Goal: Task Accomplishment & Management: Manage account settings

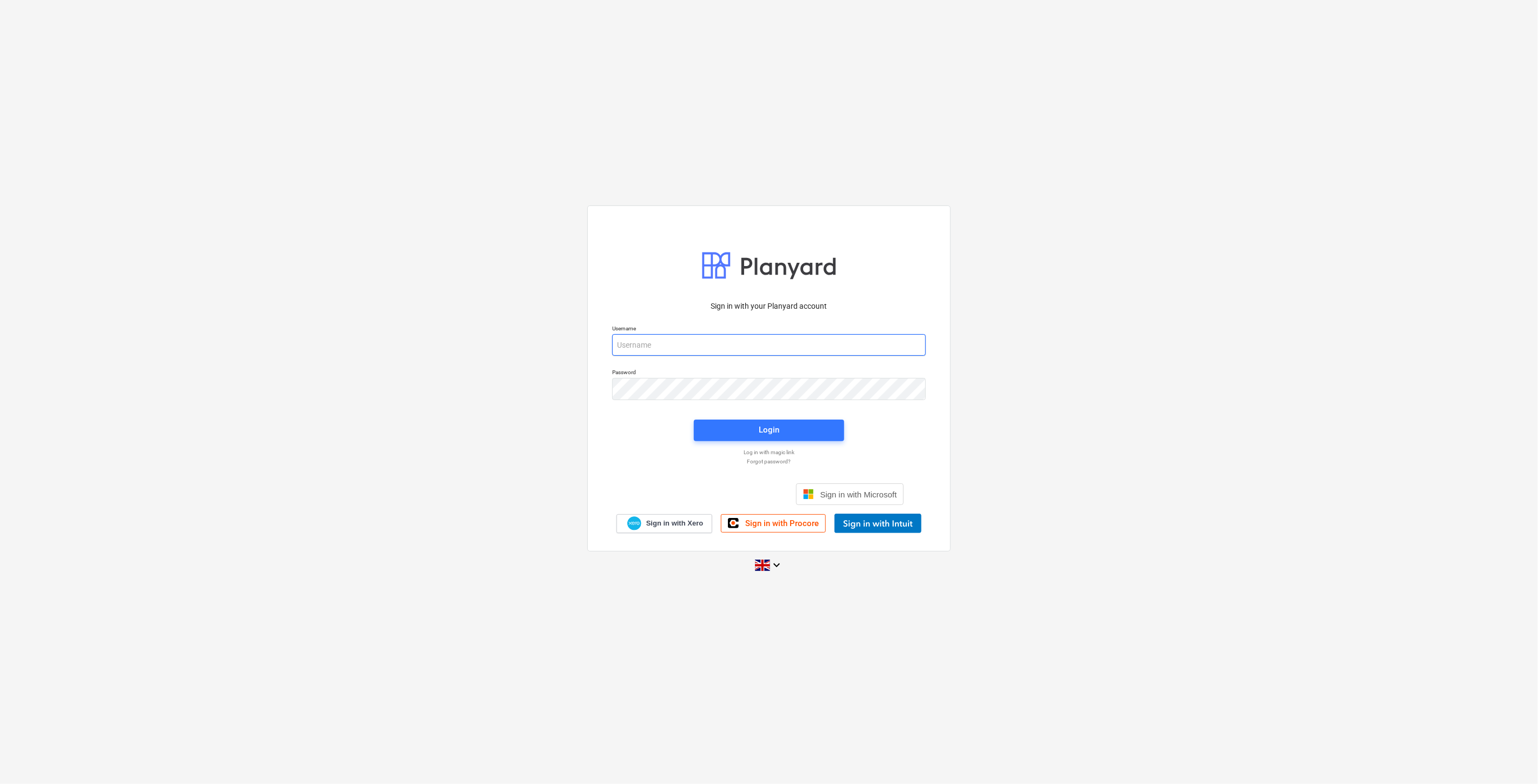
click at [724, 339] on input "email" at bounding box center [769, 345] width 314 height 22
type input "[EMAIL_ADDRESS][PERSON_NAME][DOMAIN_NAME]"
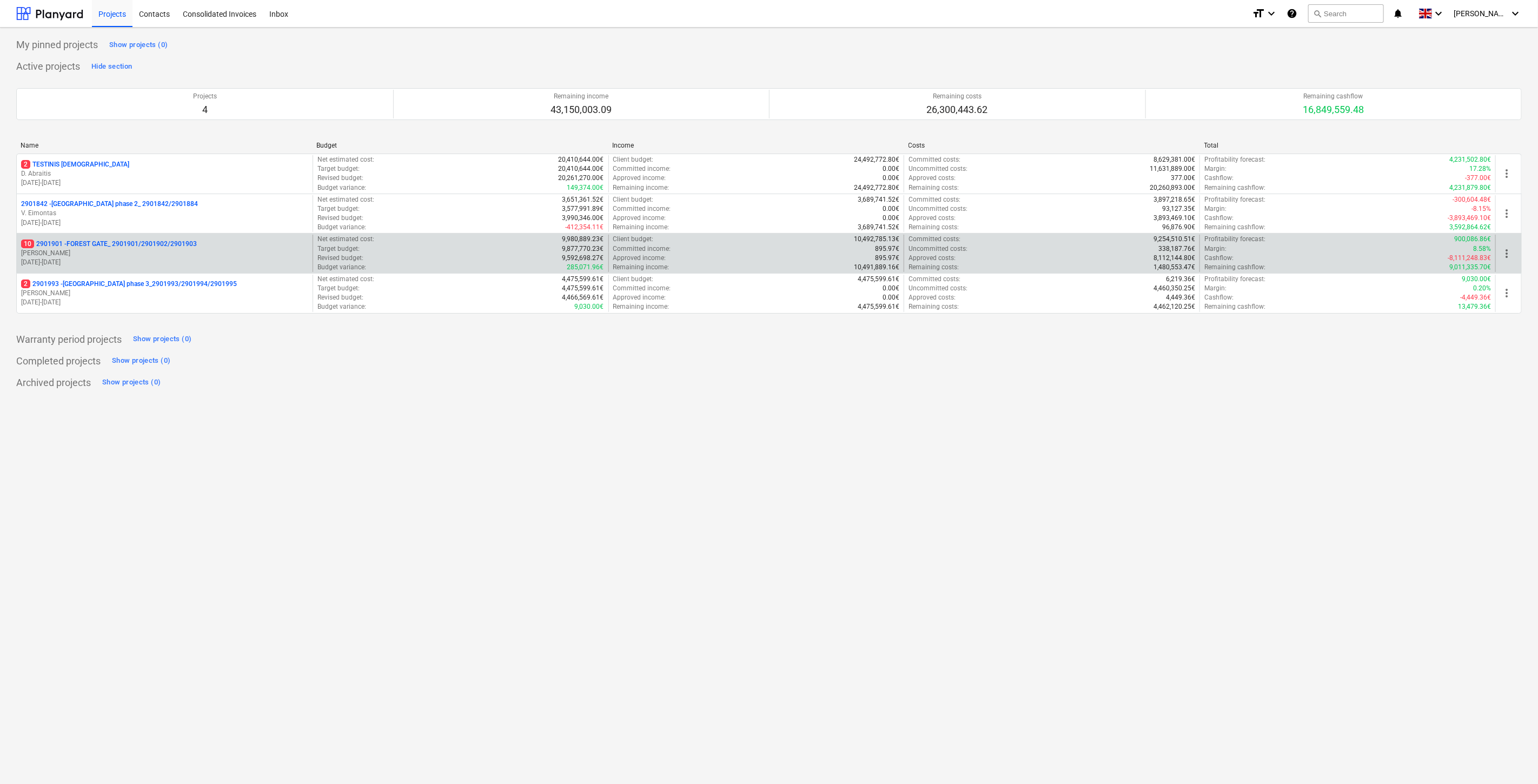
click at [236, 253] on p "[PERSON_NAME]" at bounding box center [165, 253] width 287 height 9
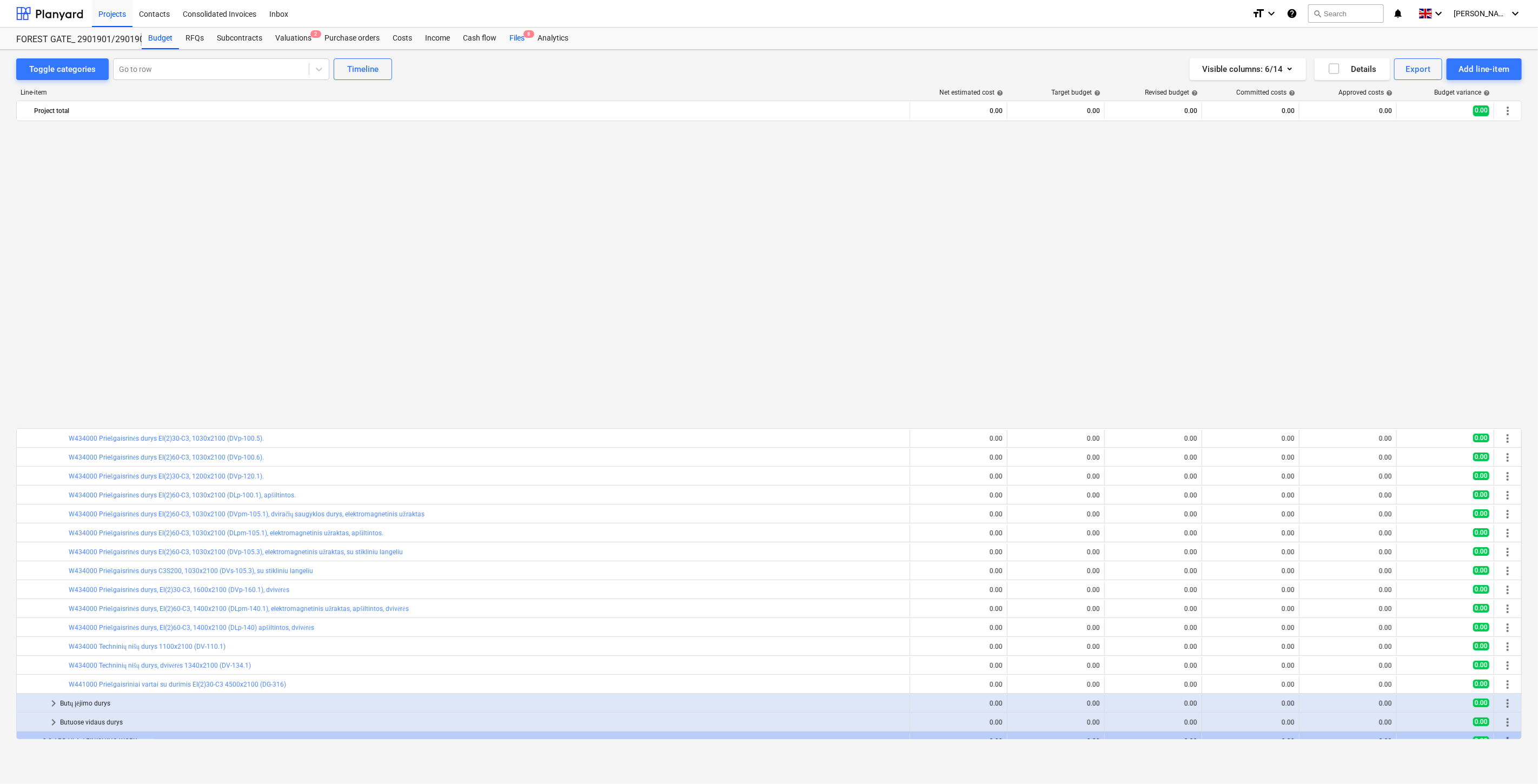
click at [514, 39] on div "Files 8" at bounding box center [517, 39] width 28 height 22
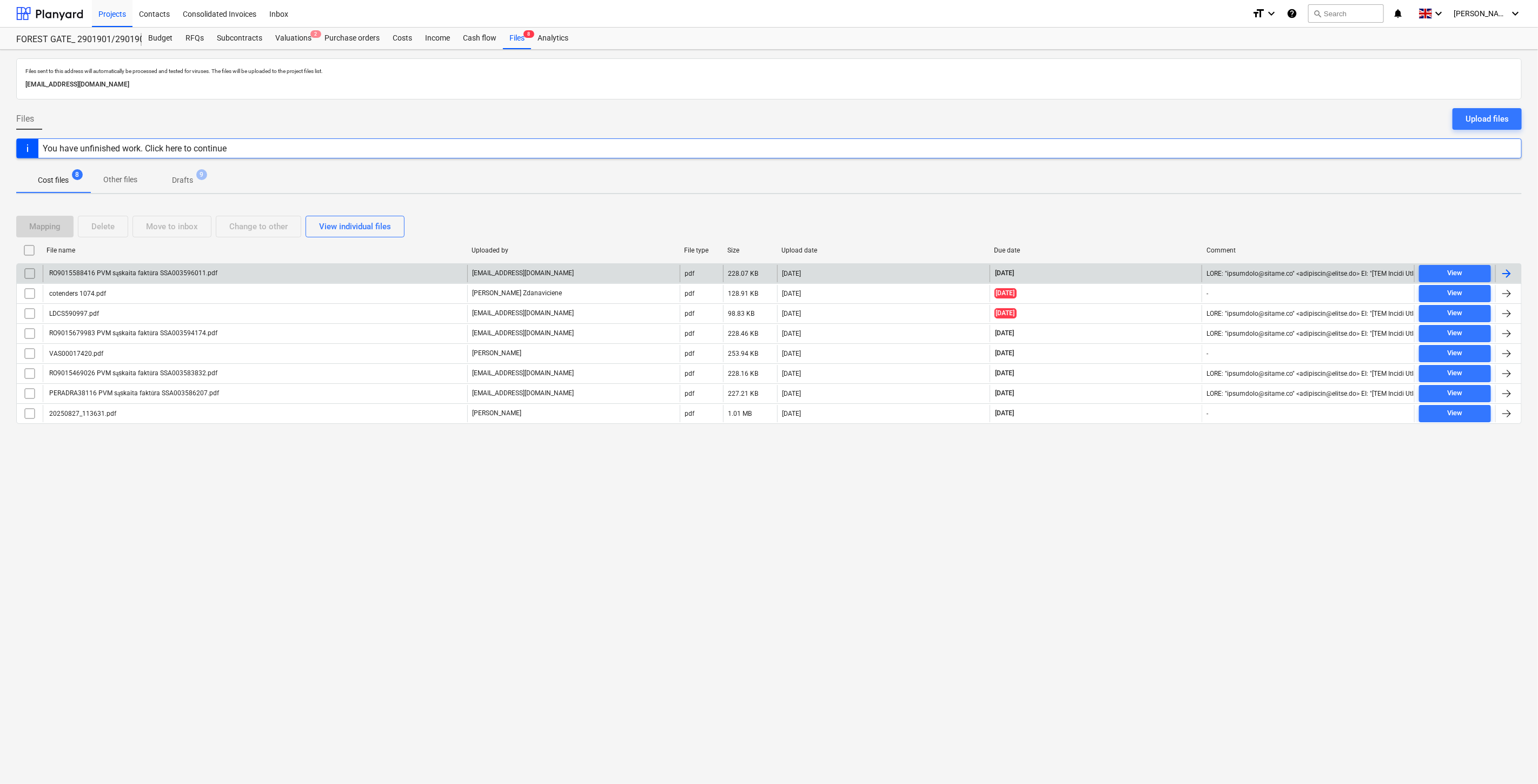
click at [374, 272] on div "RO9015588416 PVM sąskaita faktūra SSA003596011.pdf" at bounding box center [255, 273] width 425 height 17
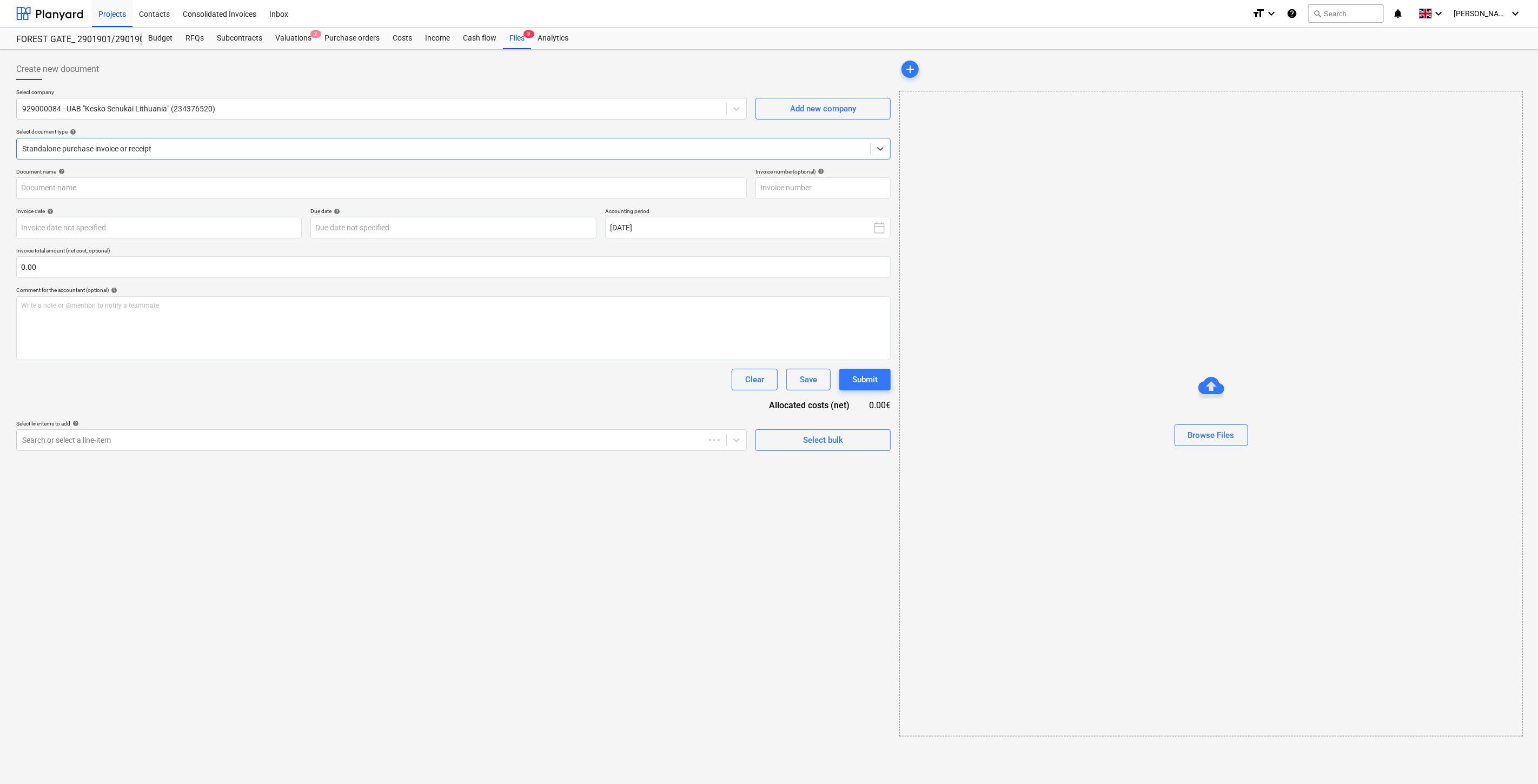
type input "SSA003596011"
type input "[DATE]"
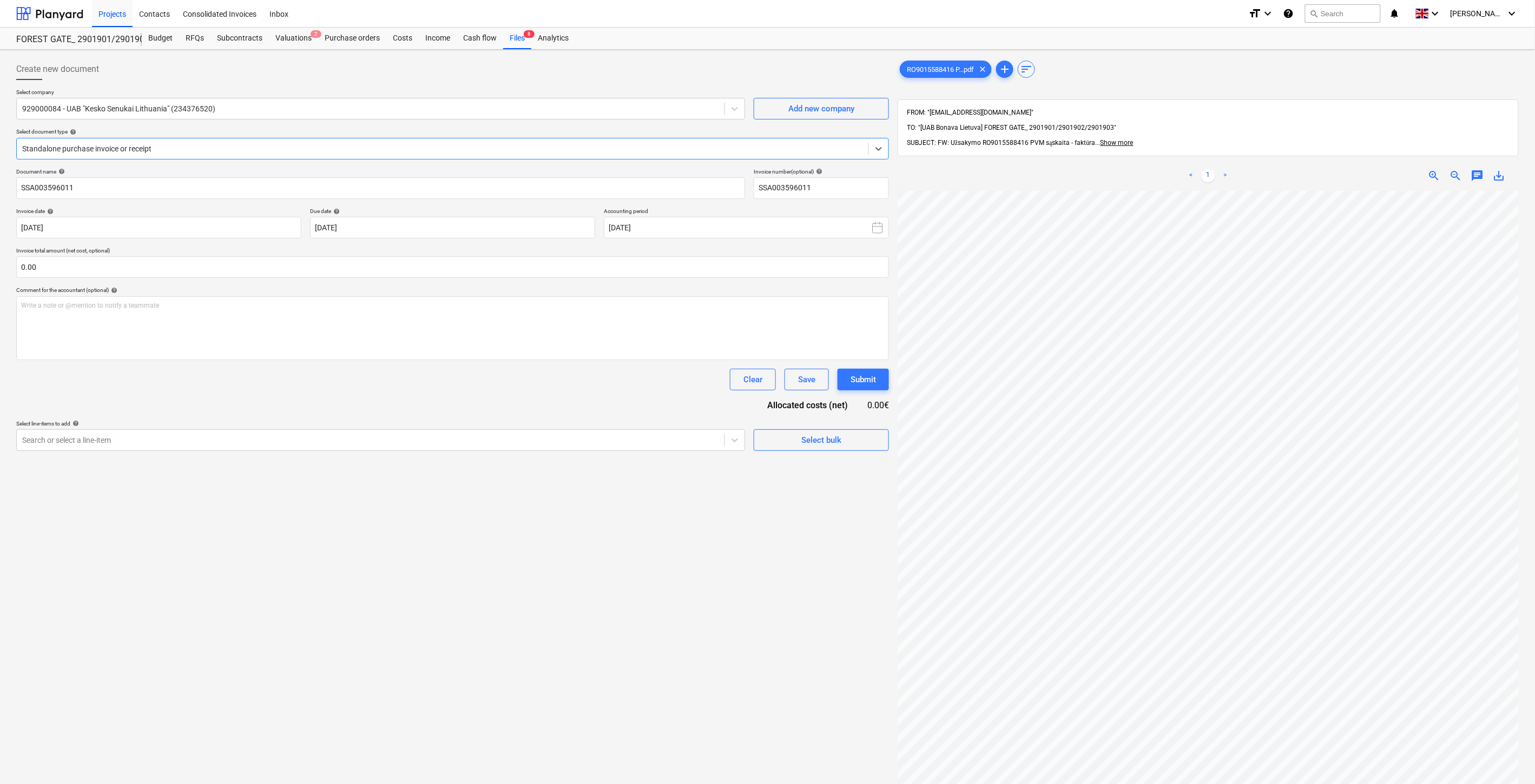
click at [1498, 169] on span "save_alt" at bounding box center [1499, 176] width 13 height 13
click at [517, 37] on div "Files 8" at bounding box center [517, 39] width 28 height 22
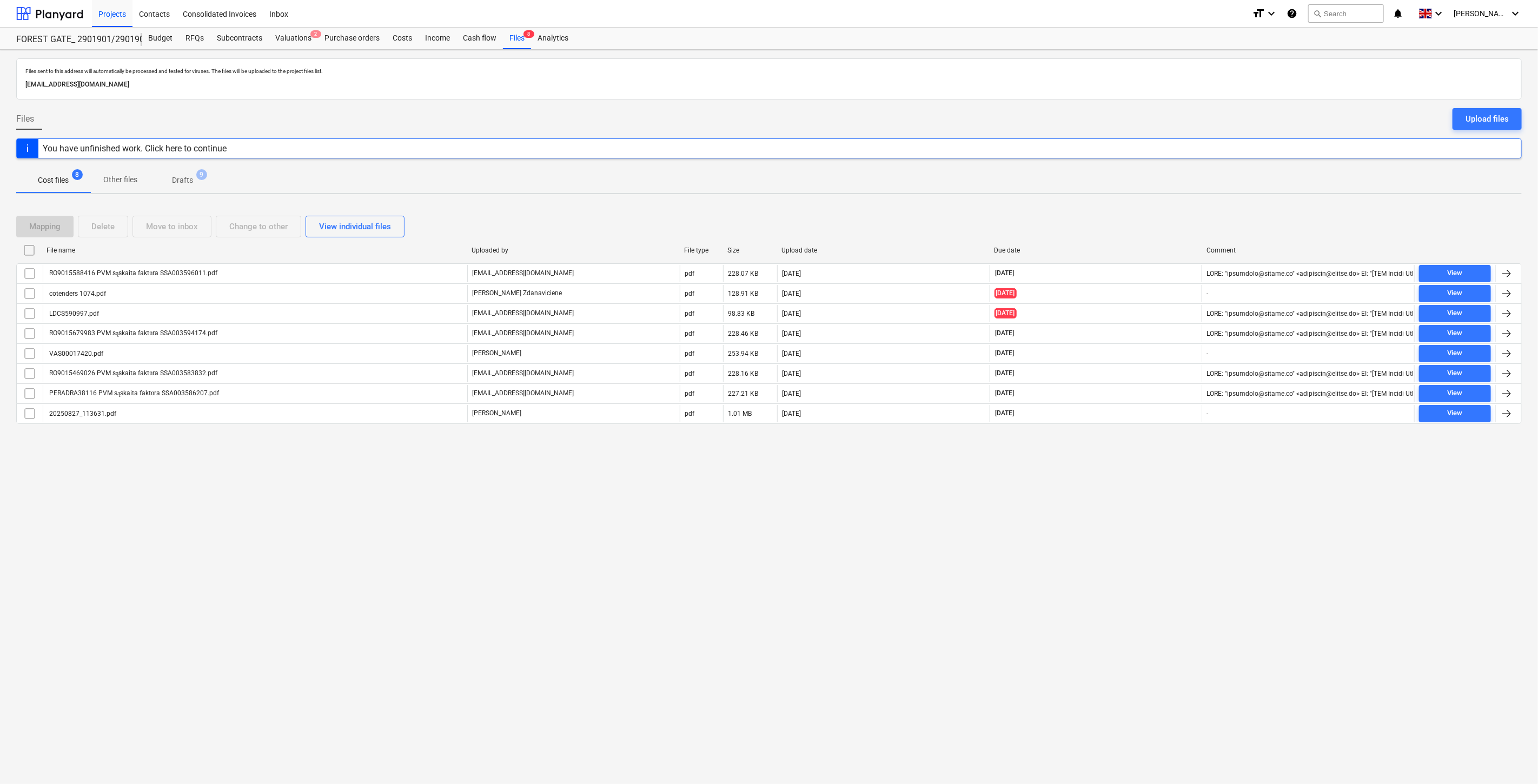
click at [188, 186] on p "Drafts" at bounding box center [182, 180] width 21 height 11
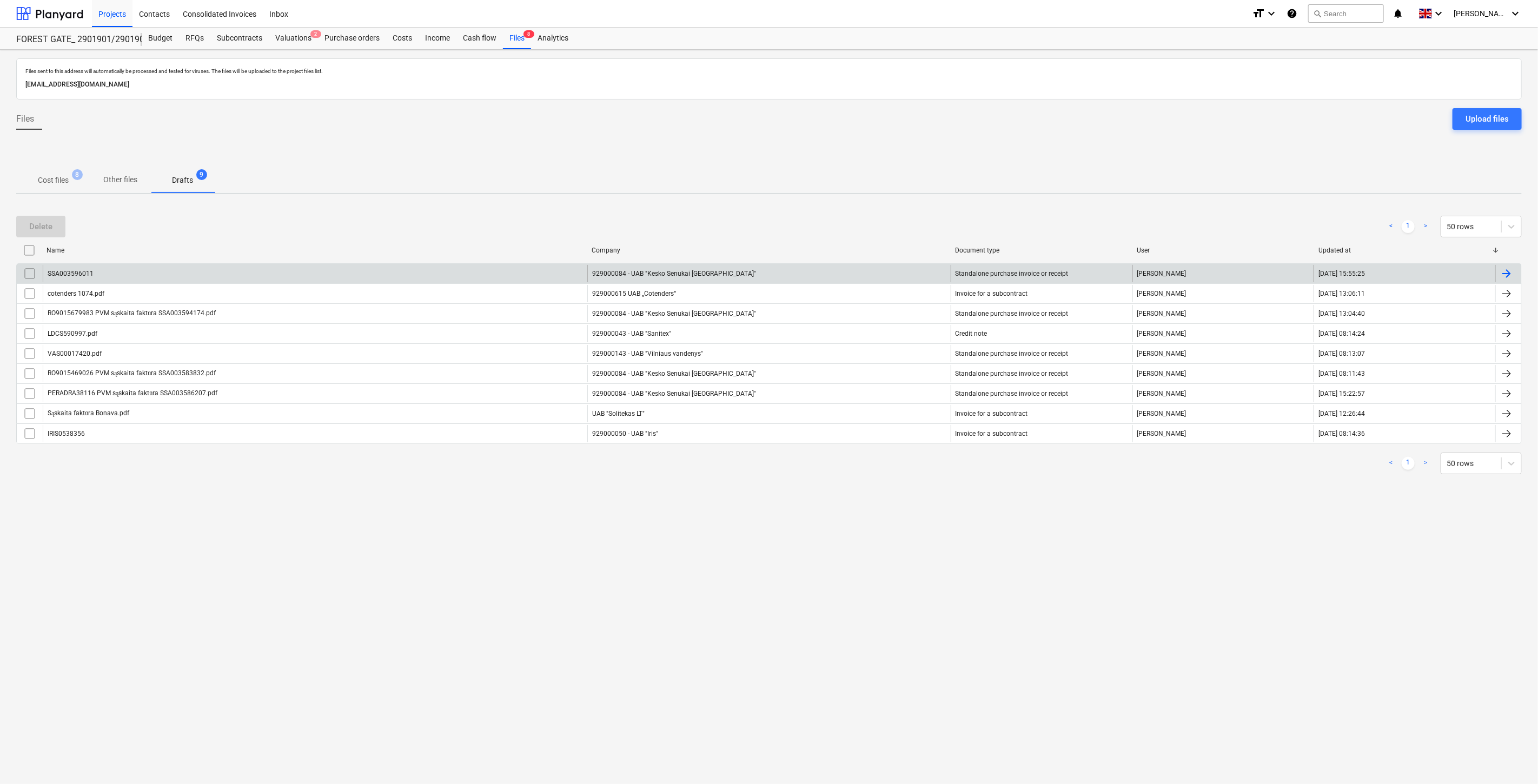
click at [154, 274] on div "SSA003596011" at bounding box center [315, 273] width 545 height 17
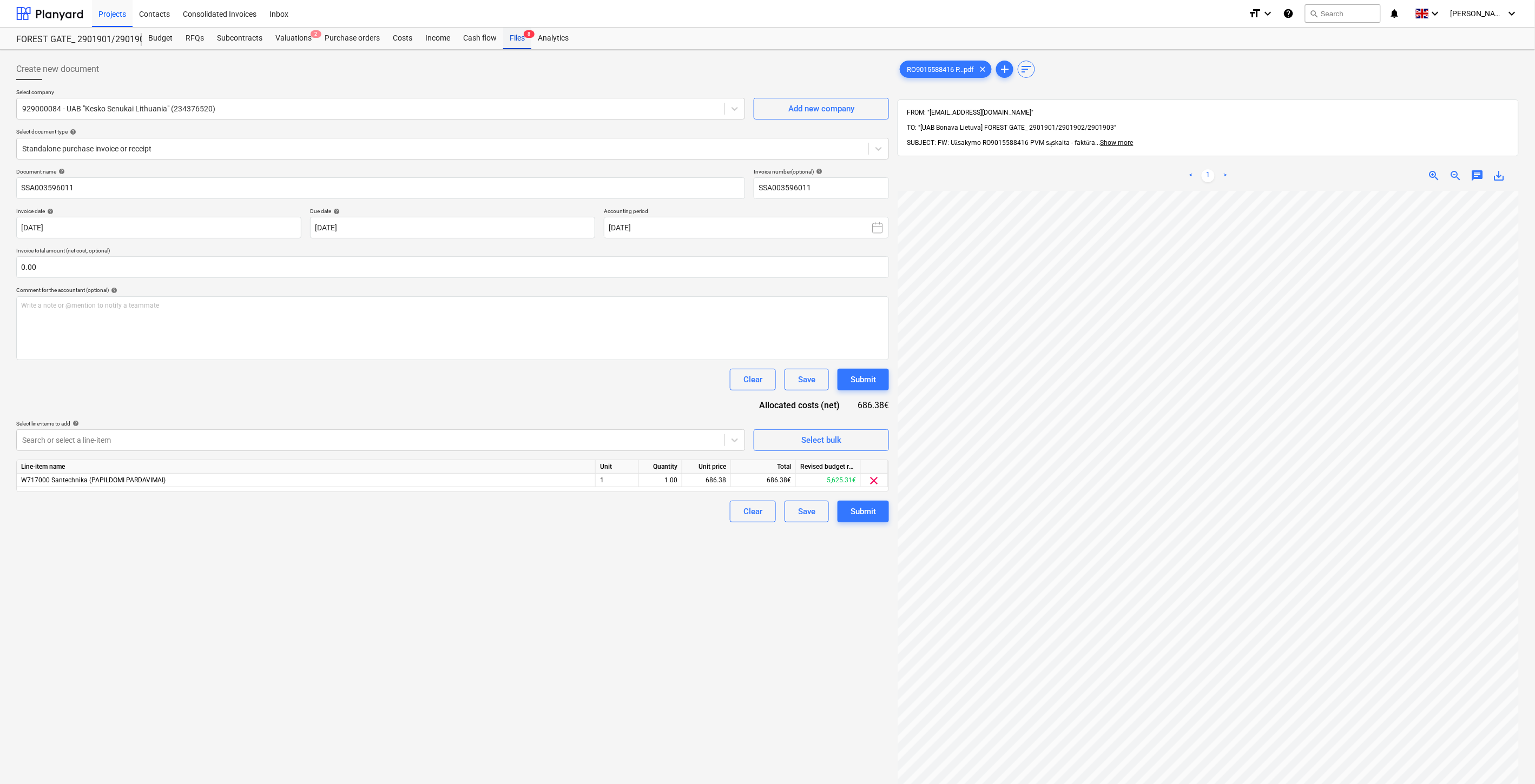
click at [521, 39] on div "Files 8" at bounding box center [517, 39] width 28 height 22
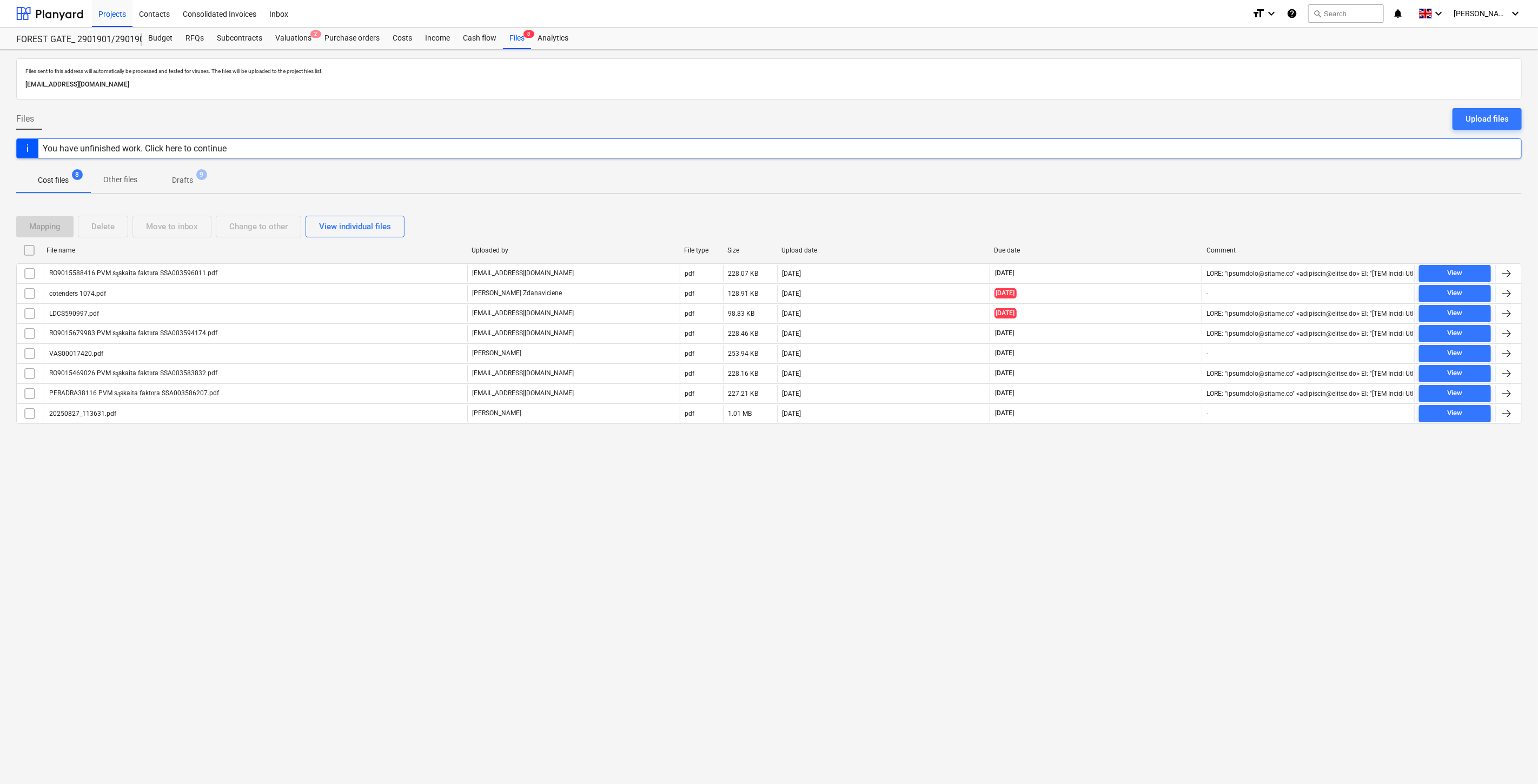
click at [180, 168] on button "Drafts 9" at bounding box center [182, 180] width 65 height 26
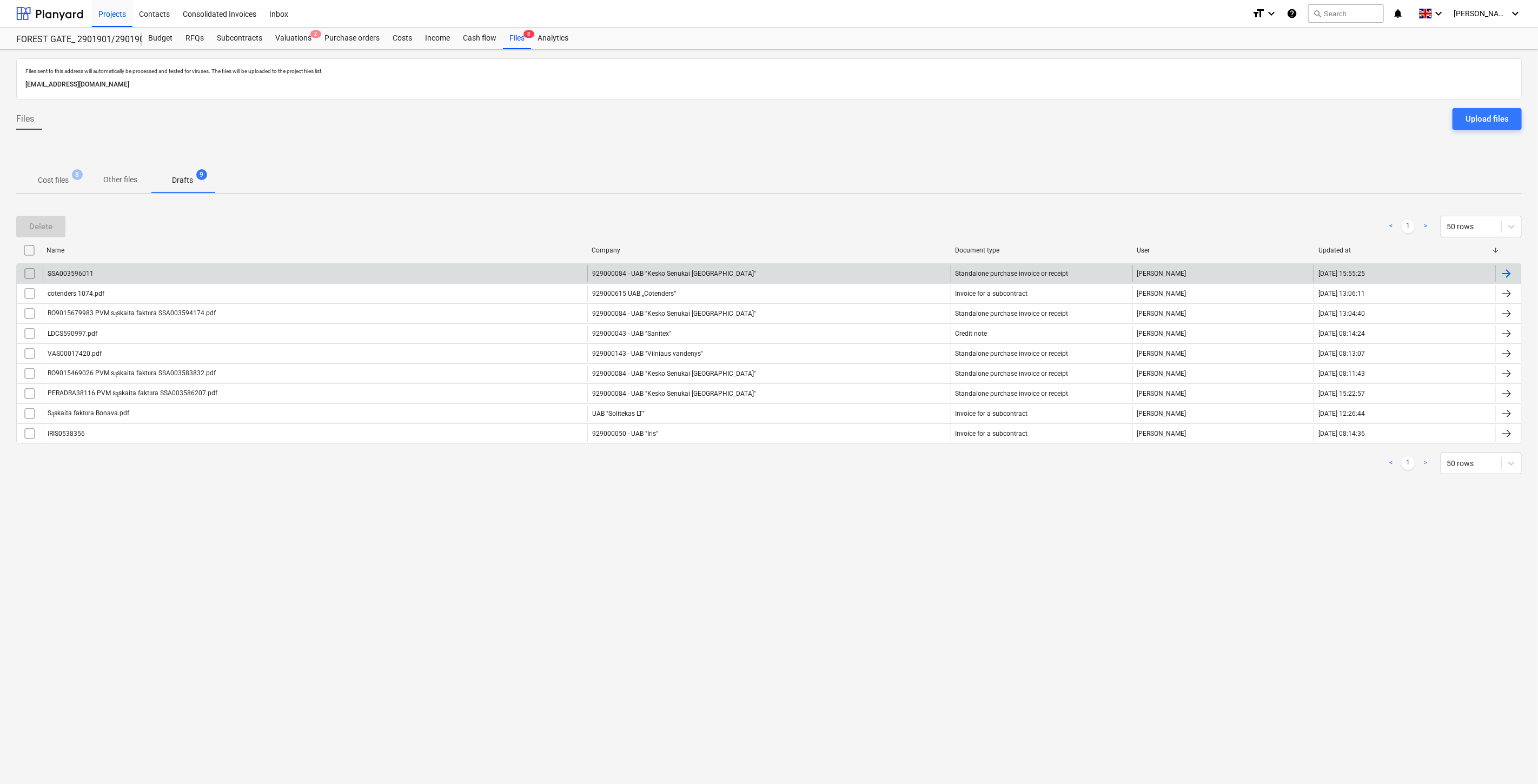
click at [31, 272] on input "checkbox" at bounding box center [30, 273] width 17 height 17
click at [46, 229] on div "Delete" at bounding box center [40, 226] width 24 height 14
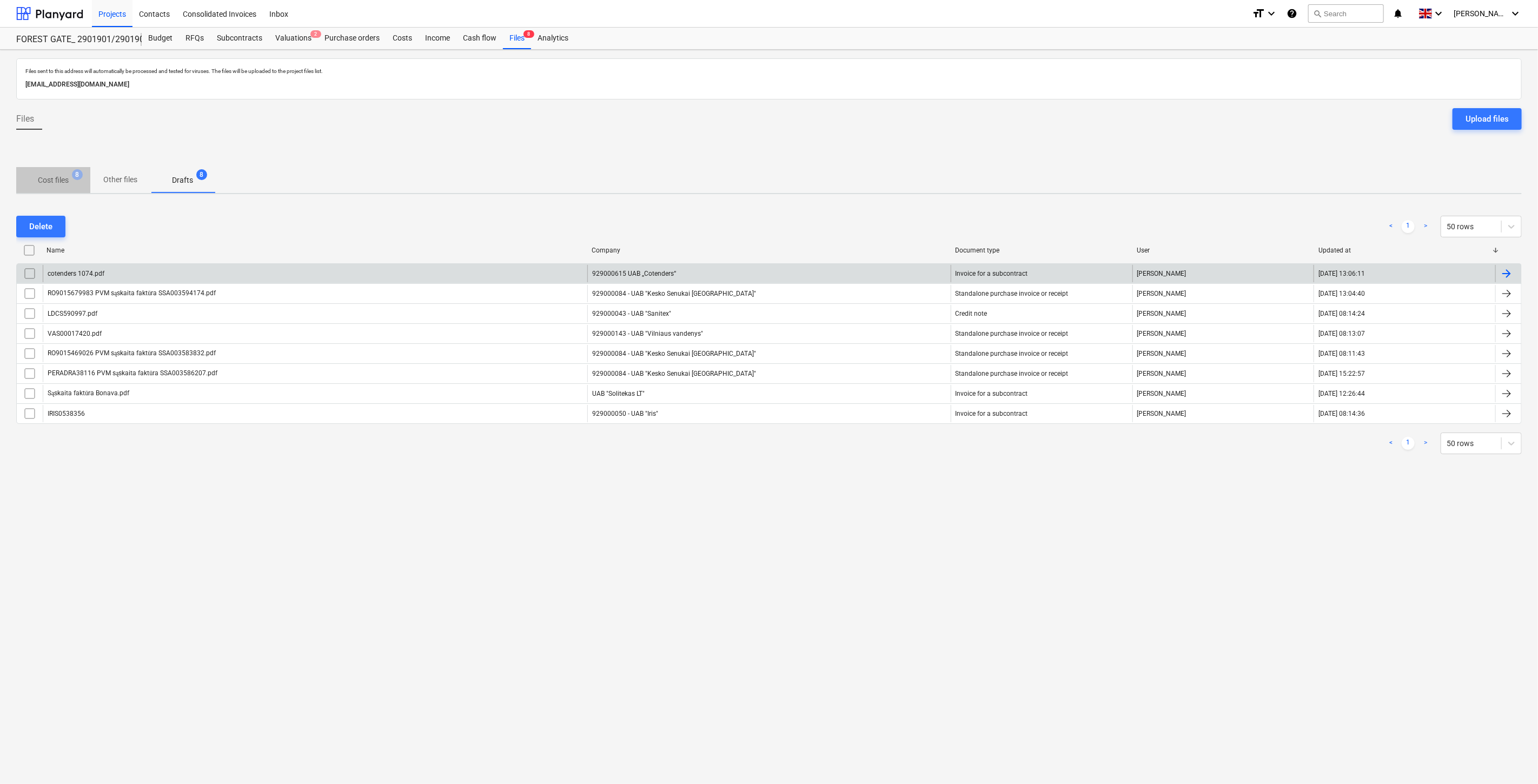
click at [74, 182] on span "Cost files 8" at bounding box center [53, 180] width 48 height 11
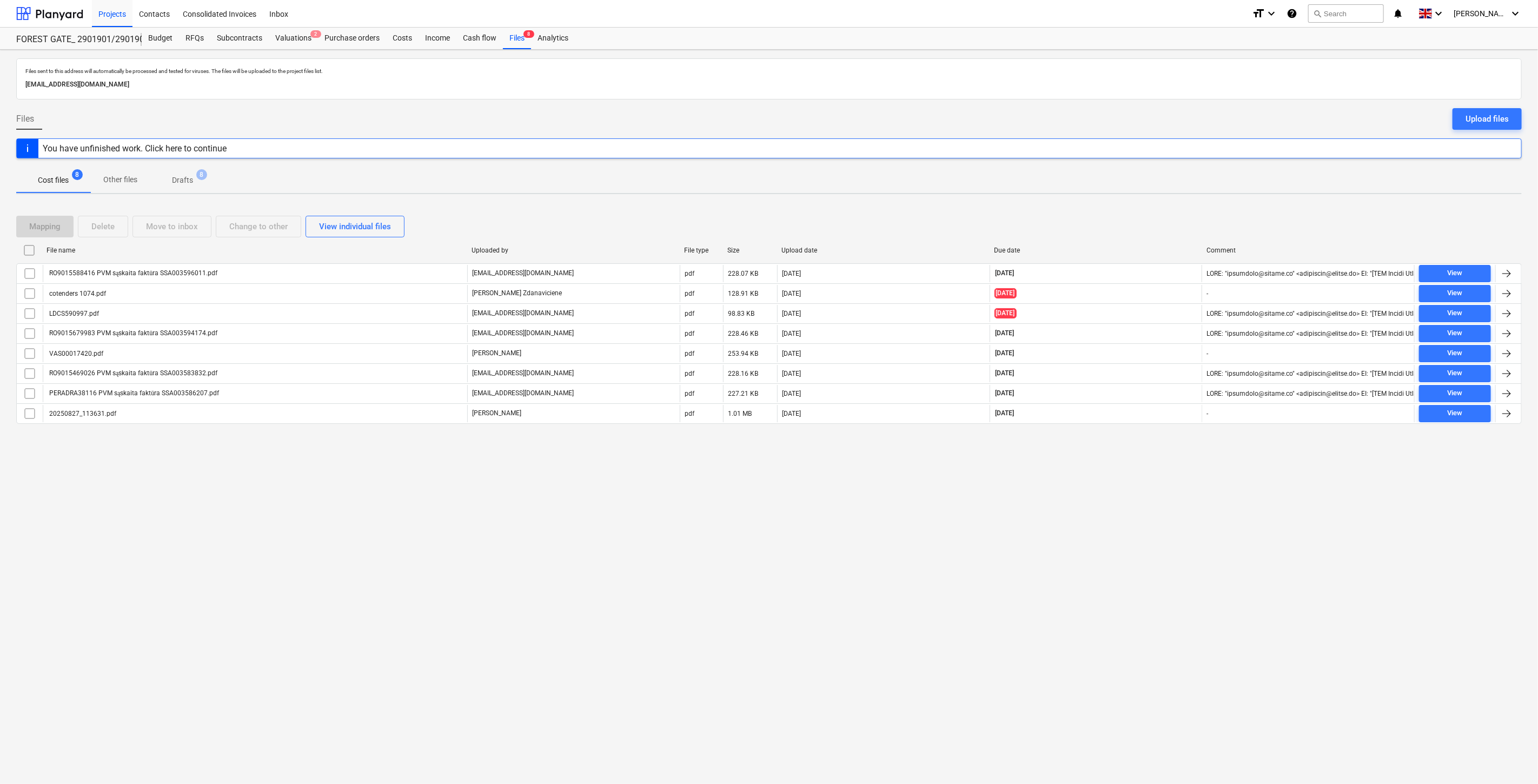
click at [1149, 476] on div "Files sent to this address will automatically be processed and tested for virus…" at bounding box center [769, 417] width 1538 height 735
click at [1155, 458] on div "Files sent to this address will automatically be processed and tested for virus…" at bounding box center [769, 417] width 1538 height 735
drag, startPoint x: 1129, startPoint y: 481, endPoint x: 1160, endPoint y: 435, distance: 55.5
click at [1131, 479] on div "Files sent to this address will automatically be processed and tested for virus…" at bounding box center [769, 417] width 1538 height 735
click at [1160, 435] on div at bounding box center [769, 432] width 1505 height 8
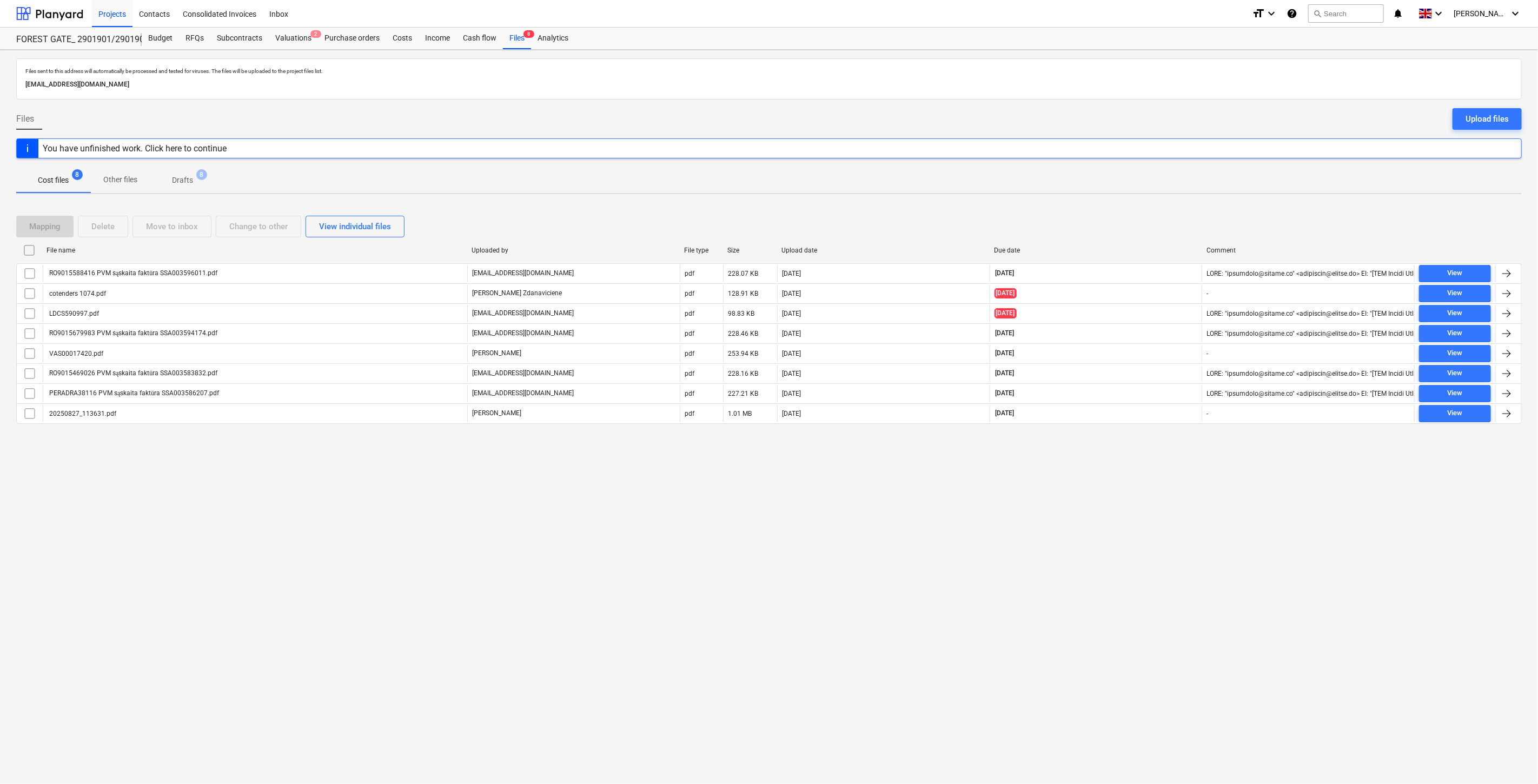
drag, startPoint x: 1148, startPoint y: 210, endPoint x: 1160, endPoint y: 201, distance: 15.0
click at [1149, 208] on div "Mapping Delete Move to inbox Change to other View individual files File name Up…" at bounding box center [769, 324] width 1505 height 243
click at [1160, 201] on div "Files sent to this address will automatically be processed and tested for virus…" at bounding box center [769, 417] width 1538 height 735
click at [1176, 169] on div "Cost files 8 Other files Drafts 8" at bounding box center [769, 180] width 1505 height 26
click at [1185, 164] on div at bounding box center [769, 163] width 1505 height 8
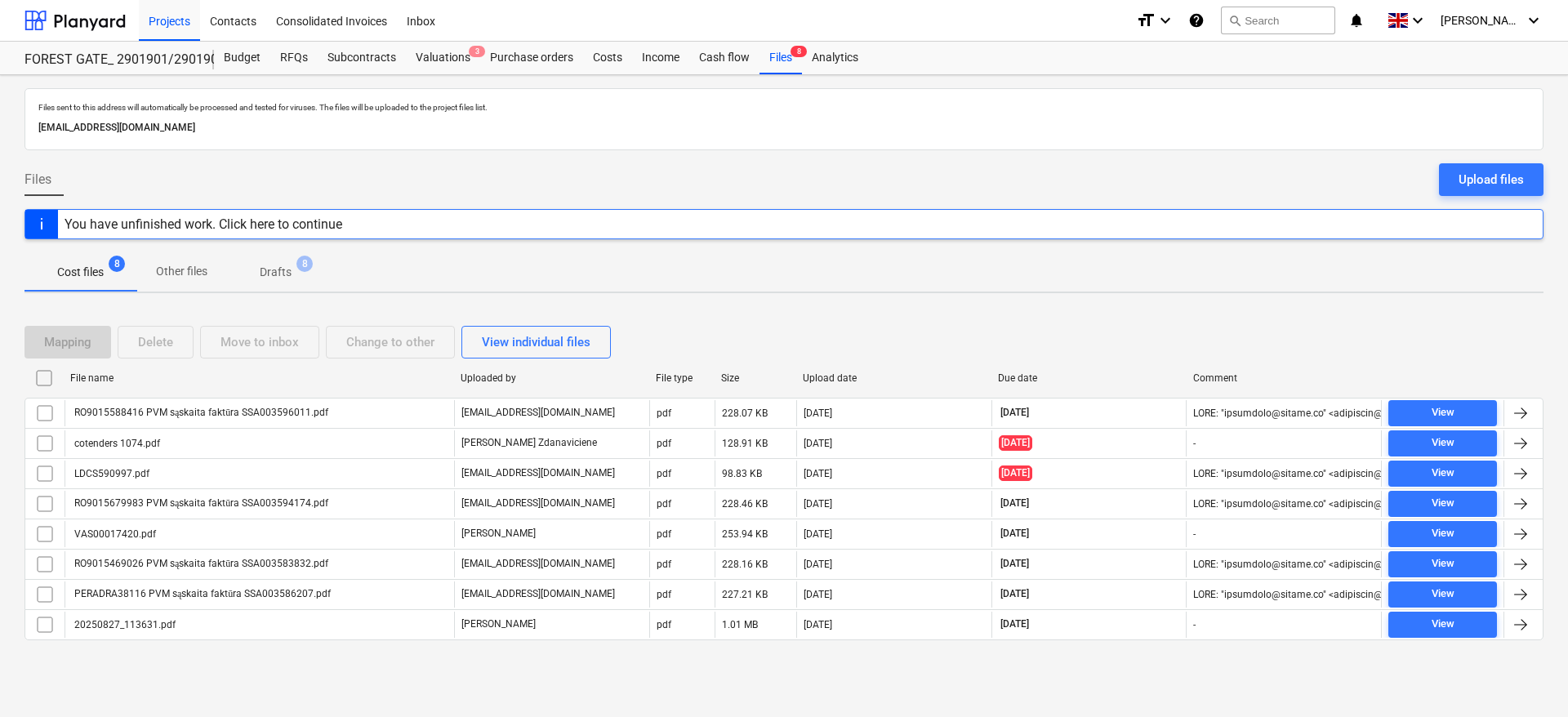
click at [1069, 334] on div "Mapping Delete Move to inbox Change to other View individual files" at bounding box center [784, 343] width 1520 height 33
click at [1111, 317] on div "Mapping Delete Move to inbox Change to other View individual files File name Up…" at bounding box center [784, 489] width 1520 height 367
click at [1121, 312] on div "Mapping Delete Move to inbox Change to other View individual files File name Up…" at bounding box center [784, 489] width 1520 height 367
click at [1135, 307] on div "Mapping Delete Move to inbox Change to other View individual files File name Up…" at bounding box center [784, 489] width 1520 height 367
click at [98, 281] on p "Cost files" at bounding box center [80, 272] width 46 height 17
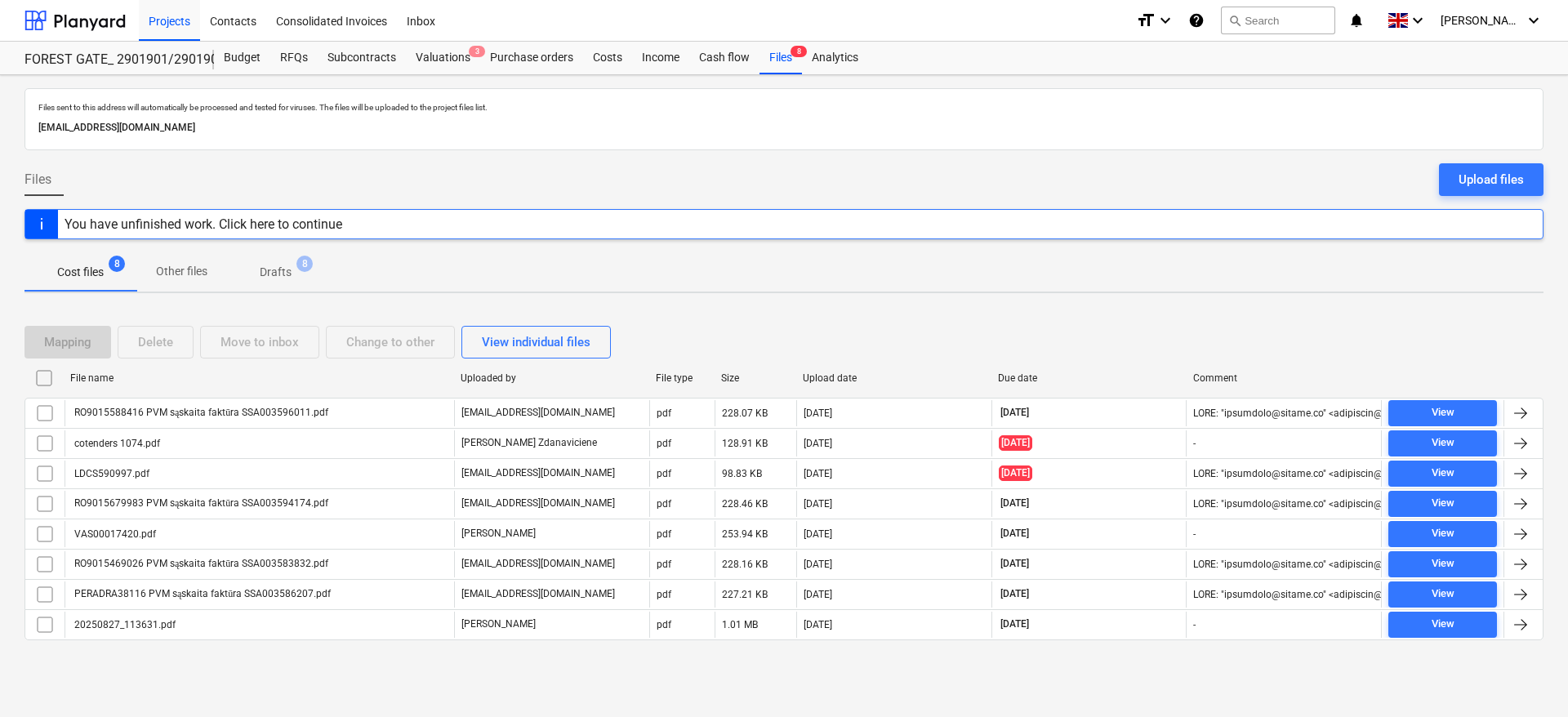
click at [1159, 331] on div "Mapping Delete Move to inbox Change to other View individual files" at bounding box center [784, 343] width 1520 height 33
click at [1170, 326] on div "Mapping Delete Move to inbox Change to other View individual files" at bounding box center [784, 343] width 1520 height 33
click at [1067, 324] on div "Mapping Delete Move to inbox Change to other View individual files" at bounding box center [784, 343] width 1520 height 46
click at [1075, 320] on div "Mapping Delete Move to inbox Change to other View individual files" at bounding box center [784, 343] width 1520 height 46
click at [1086, 317] on div "Mapping Delete Move to inbox Change to other View individual files File name Up…" at bounding box center [784, 489] width 1520 height 367
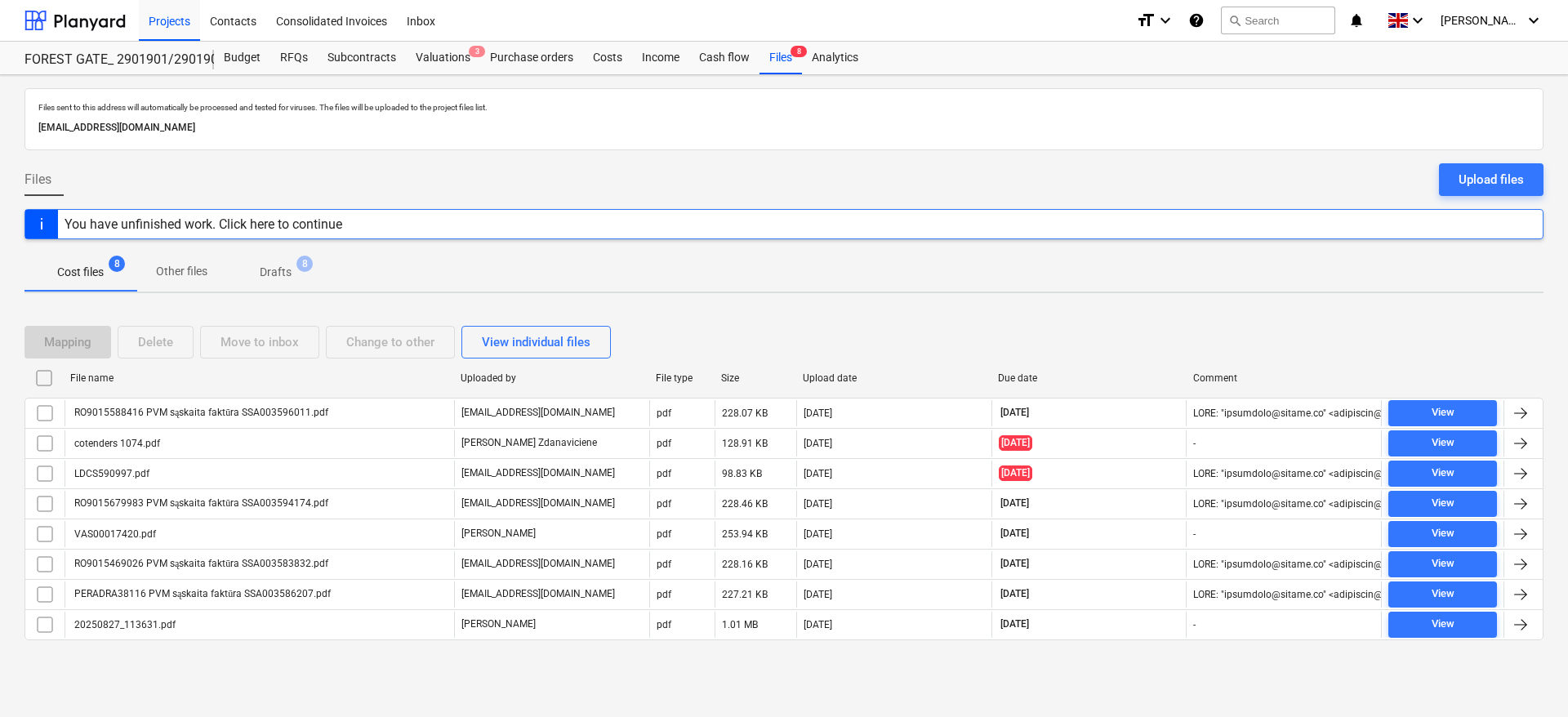
click at [1103, 312] on div "Mapping Delete Move to inbox Change to other View individual files File name Up…" at bounding box center [784, 489] width 1520 height 367
click at [1114, 303] on div "Files sent to this address will automatically be processed and tested for virus…" at bounding box center [784, 395] width 1568 height 642
click at [1165, 299] on div "Files sent to this address will automatically be processed and tested for virus…" at bounding box center [784, 395] width 1568 height 642
